Goal: Find specific page/section: Find specific page/section

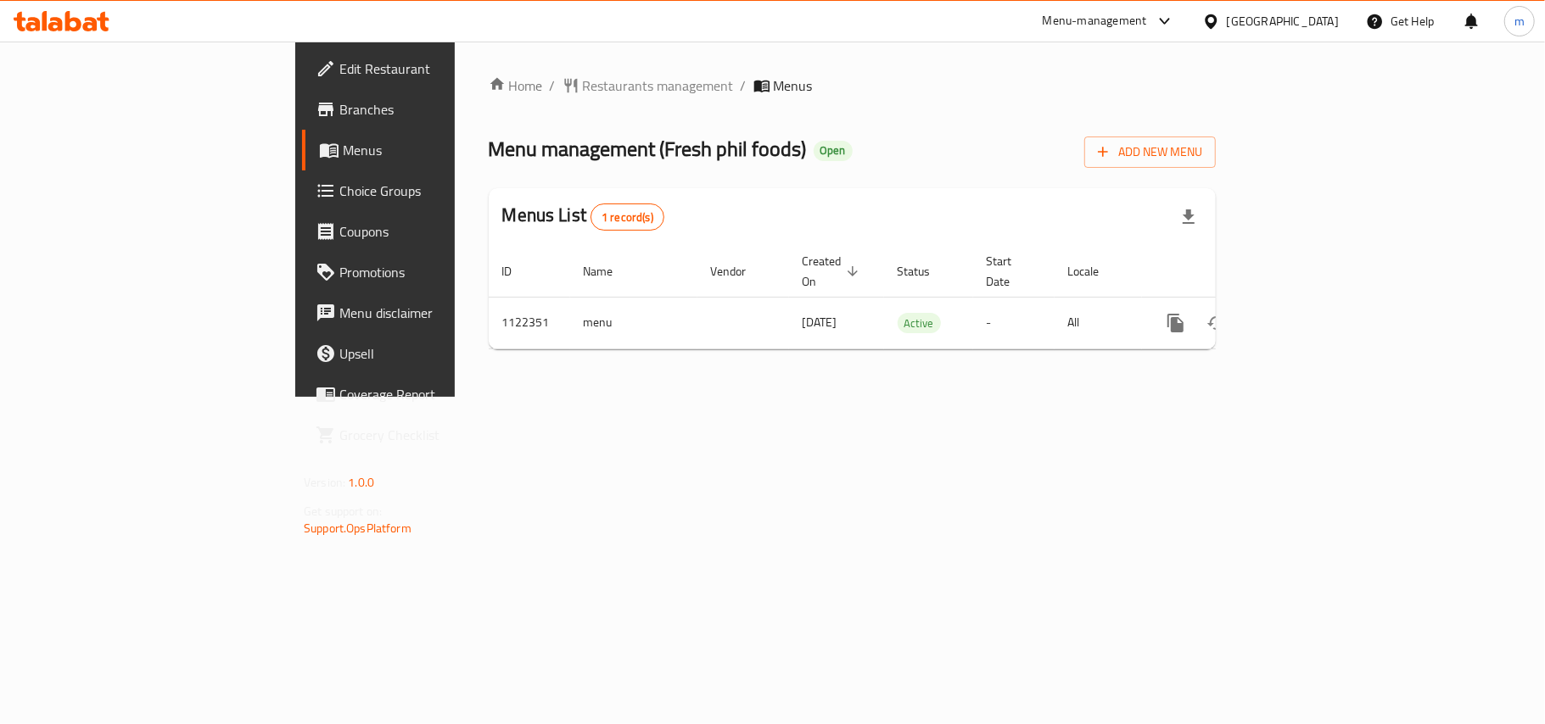
click at [1315, 24] on div "Qatar" at bounding box center [1282, 21] width 112 height 19
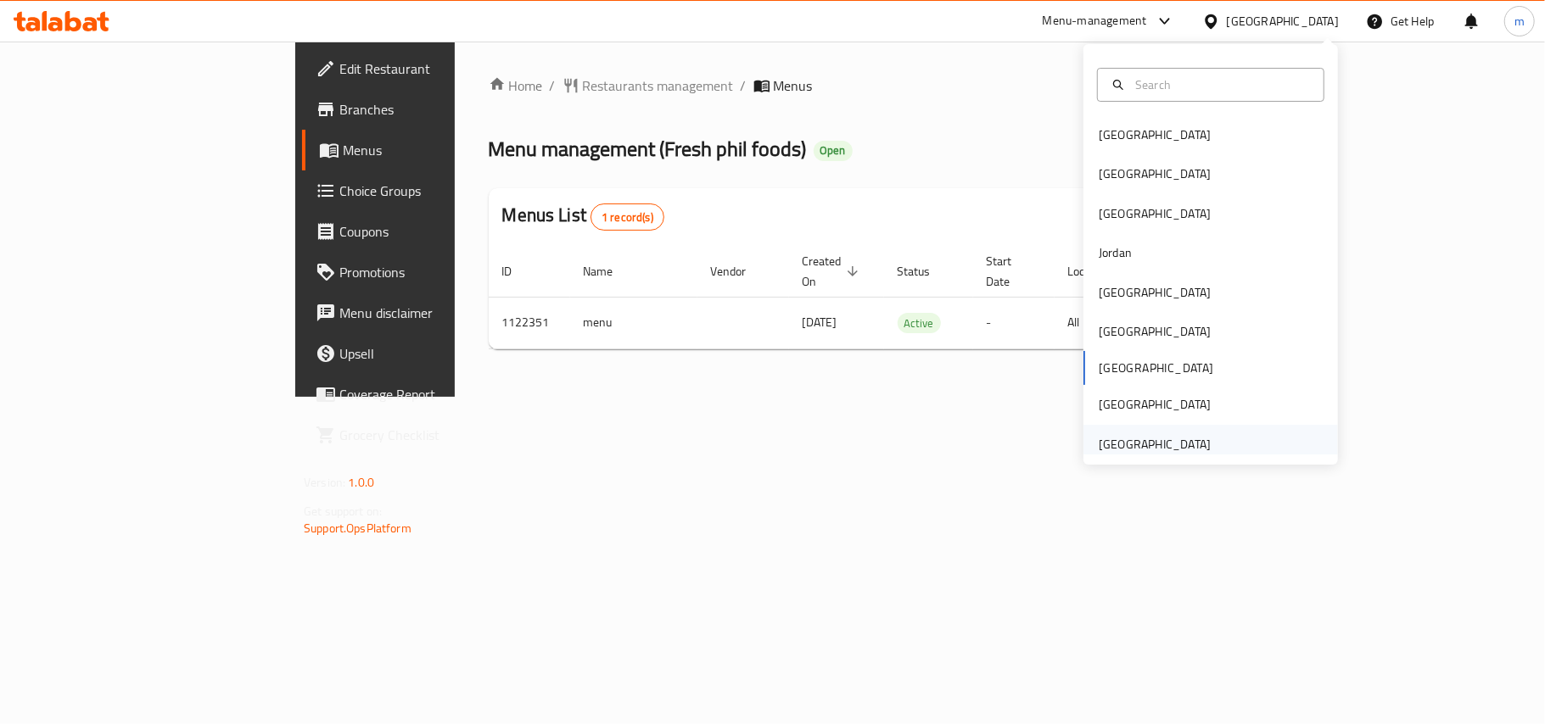
click at [1140, 435] on div "[GEOGRAPHIC_DATA]" at bounding box center [1154, 444] width 112 height 19
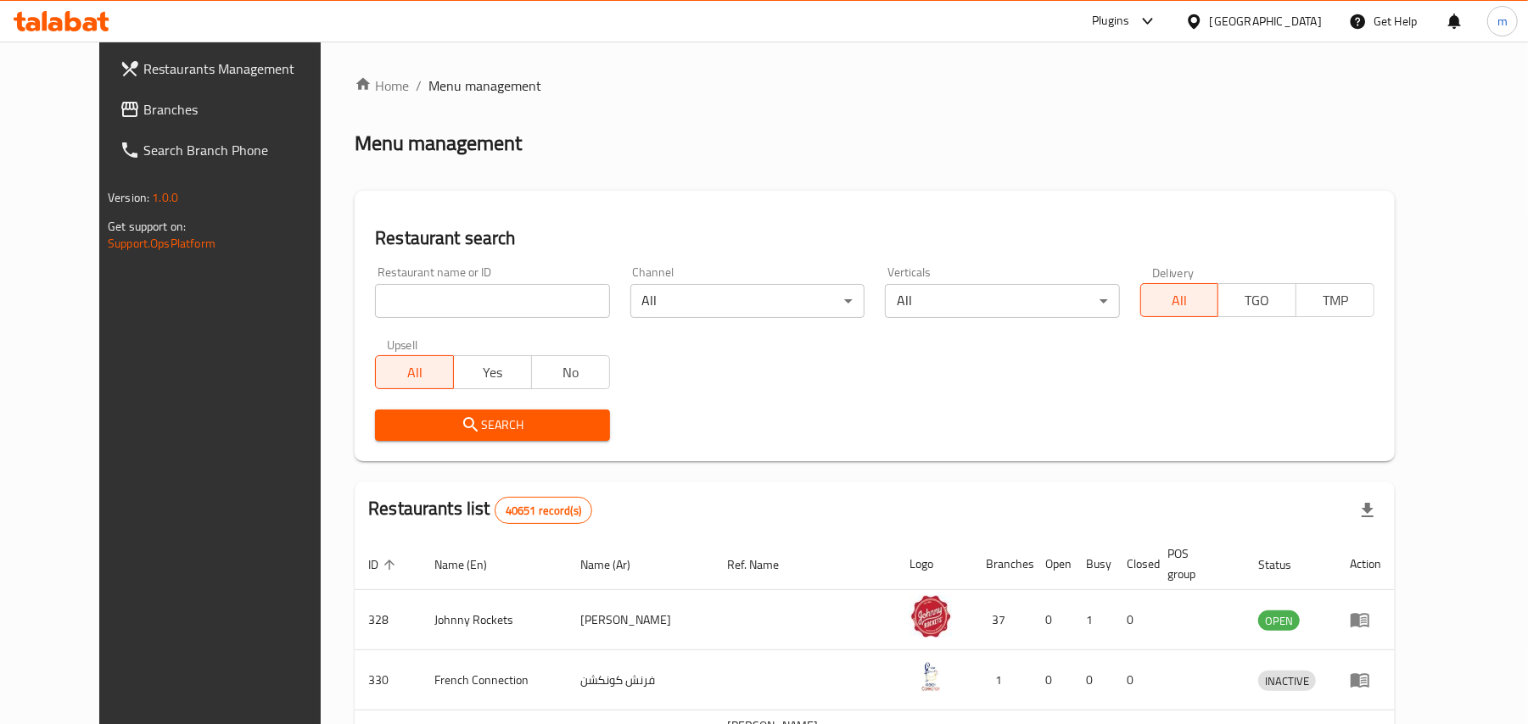
click at [143, 109] on span "Branches" at bounding box center [242, 109] width 198 height 20
